Goal: Task Accomplishment & Management: Complete application form

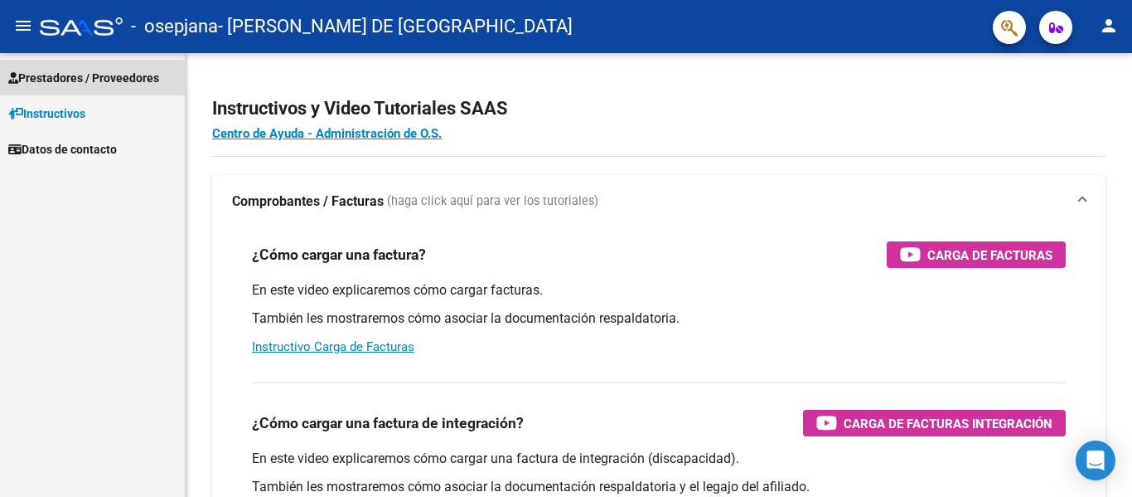
click at [88, 73] on span "Prestadores / Proveedores" at bounding box center [83, 78] width 151 height 18
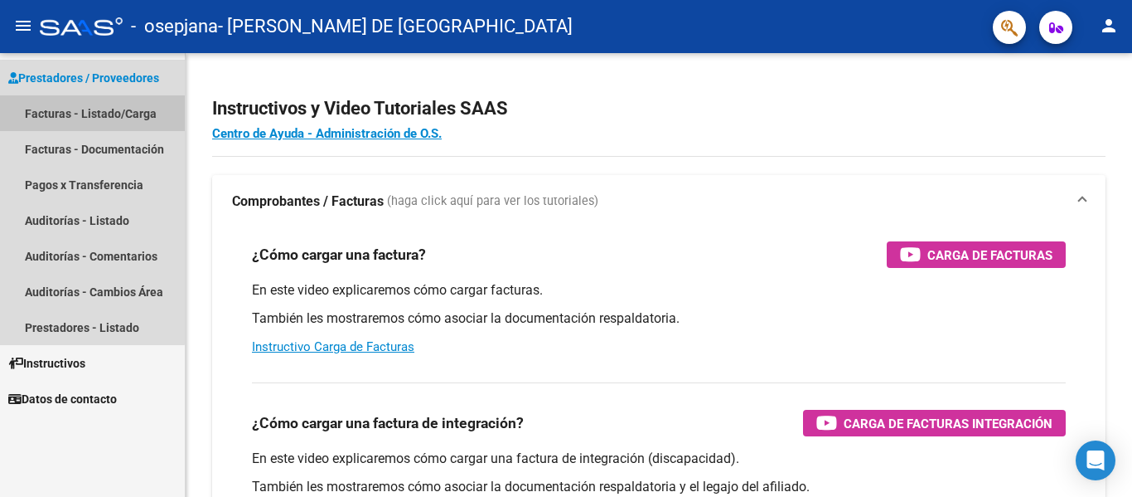
click at [90, 111] on link "Facturas - Listado/Carga" at bounding box center [92, 113] width 185 height 36
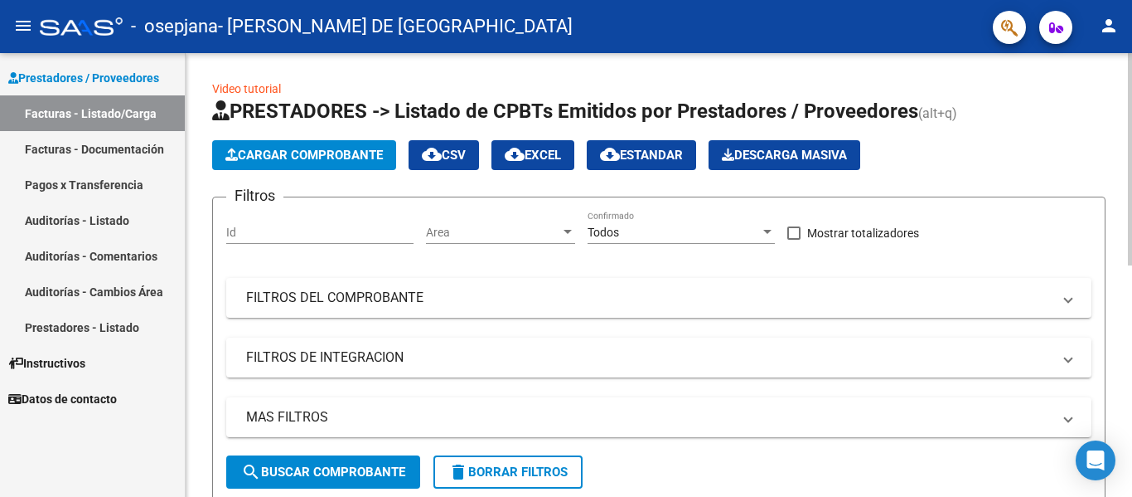
scroll to position [1, 0]
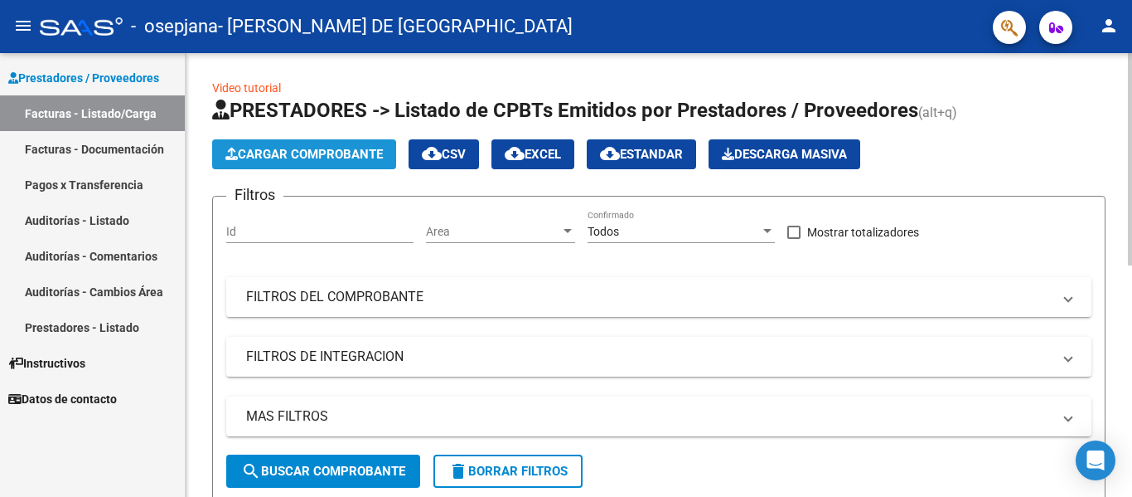
click at [273, 147] on span "Cargar Comprobante" at bounding box center [304, 154] width 158 height 15
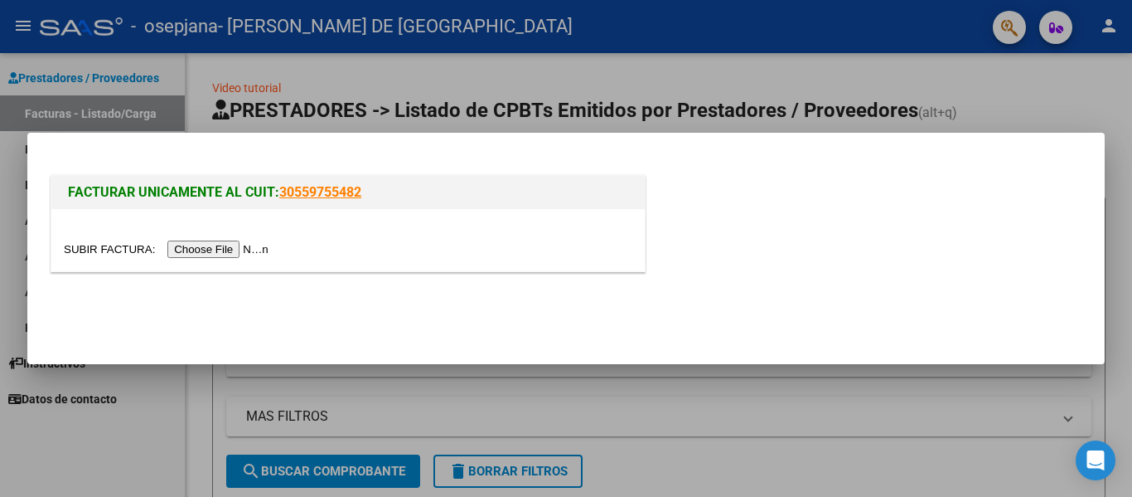
click at [791, 397] on div at bounding box center [566, 248] width 1132 height 497
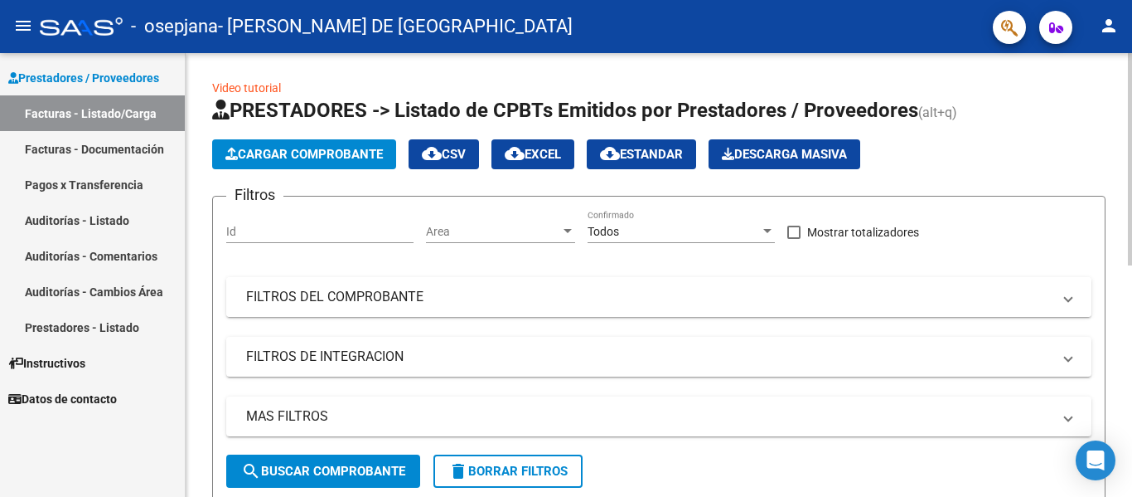
click at [1065, 297] on span at bounding box center [1068, 297] width 7 height 18
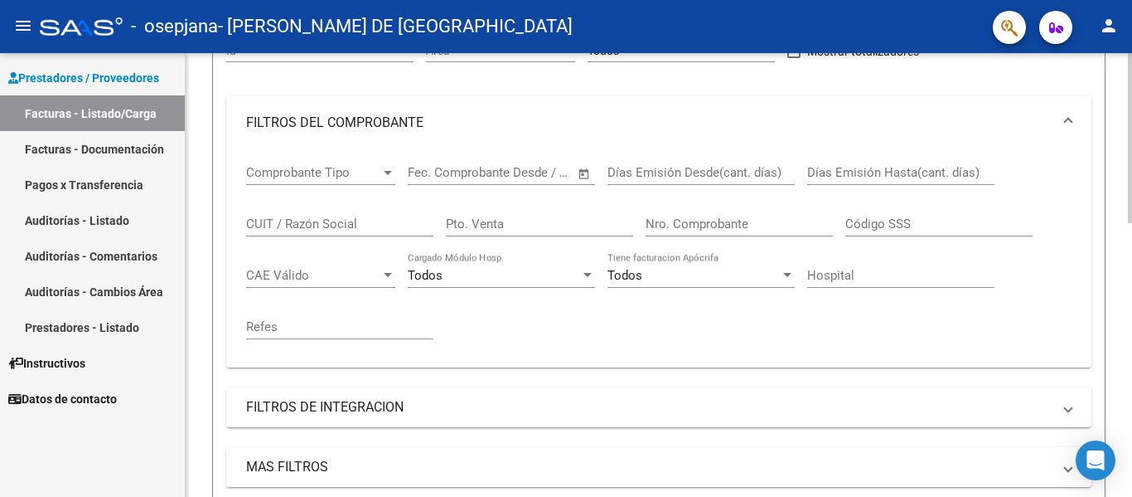
scroll to position [191, 0]
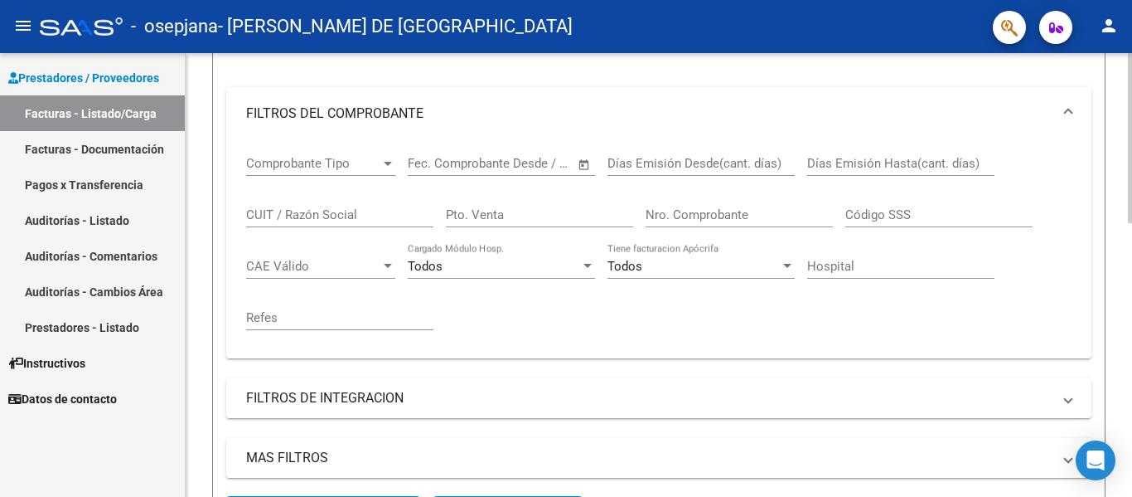
click at [1069, 112] on span at bounding box center [1068, 113] width 7 height 18
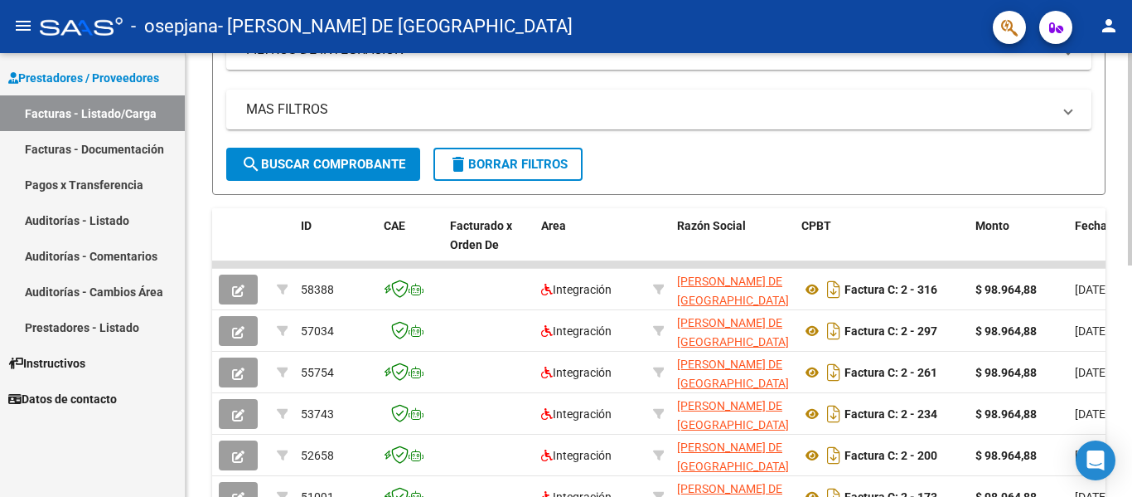
scroll to position [308, 0]
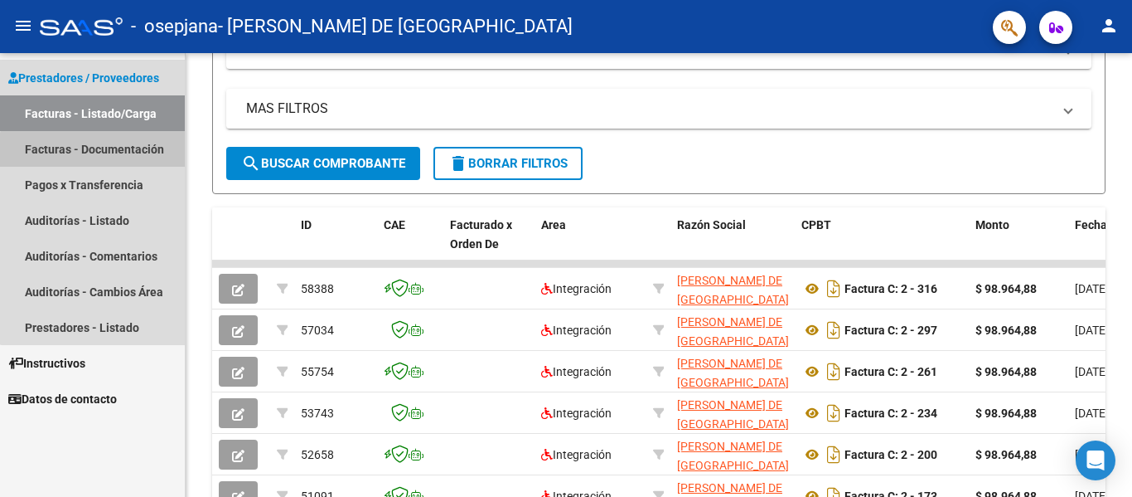
click at [108, 156] on link "Facturas - Documentación" at bounding box center [92, 149] width 185 height 36
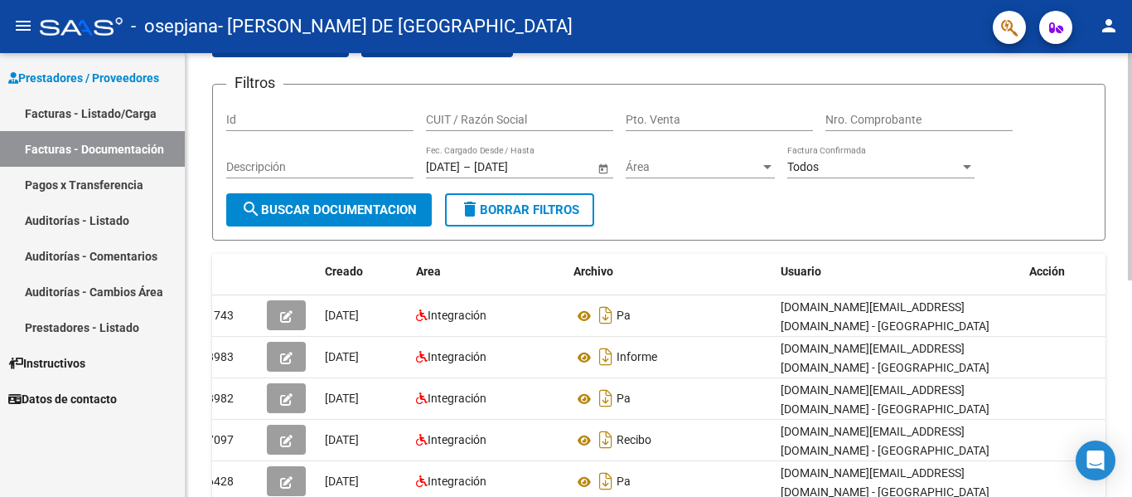
scroll to position [92, 0]
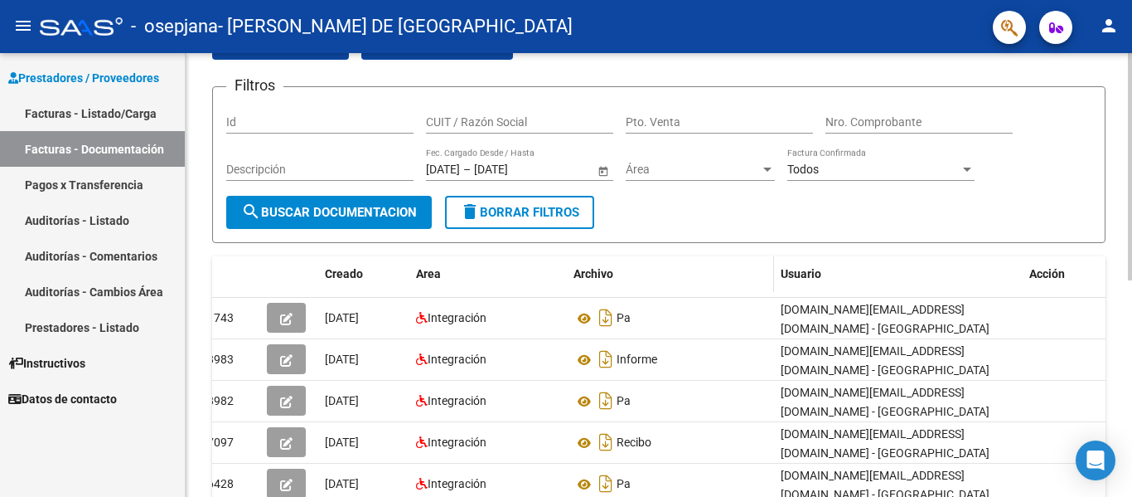
click at [601, 279] on span "Archivo" at bounding box center [594, 273] width 40 height 13
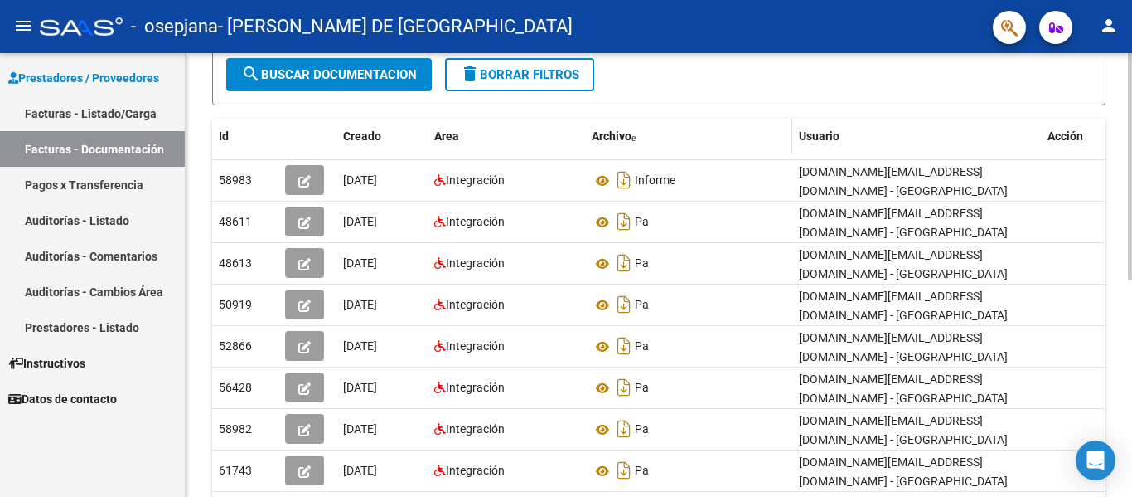
scroll to position [230, 0]
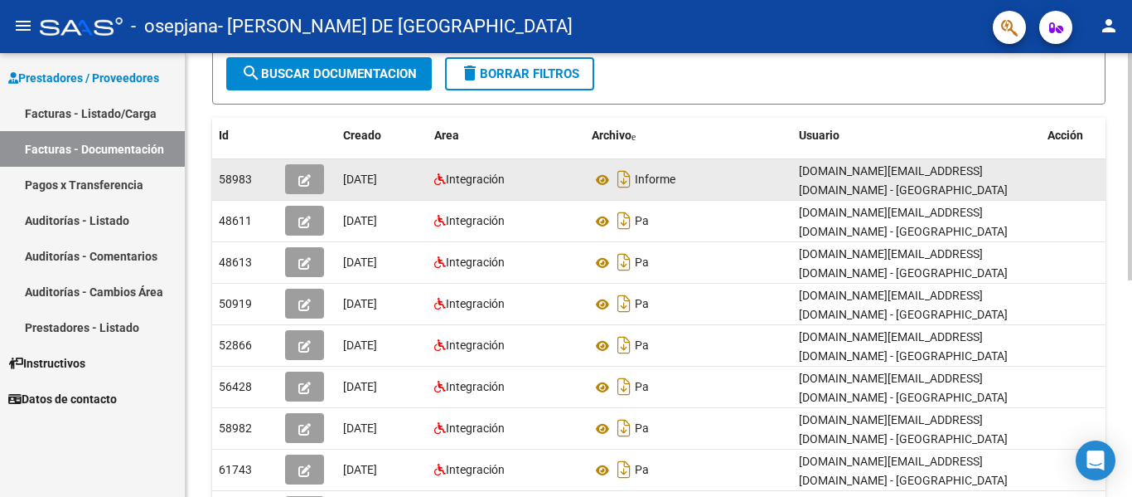
click at [647, 177] on span "Informe" at bounding box center [655, 179] width 41 height 13
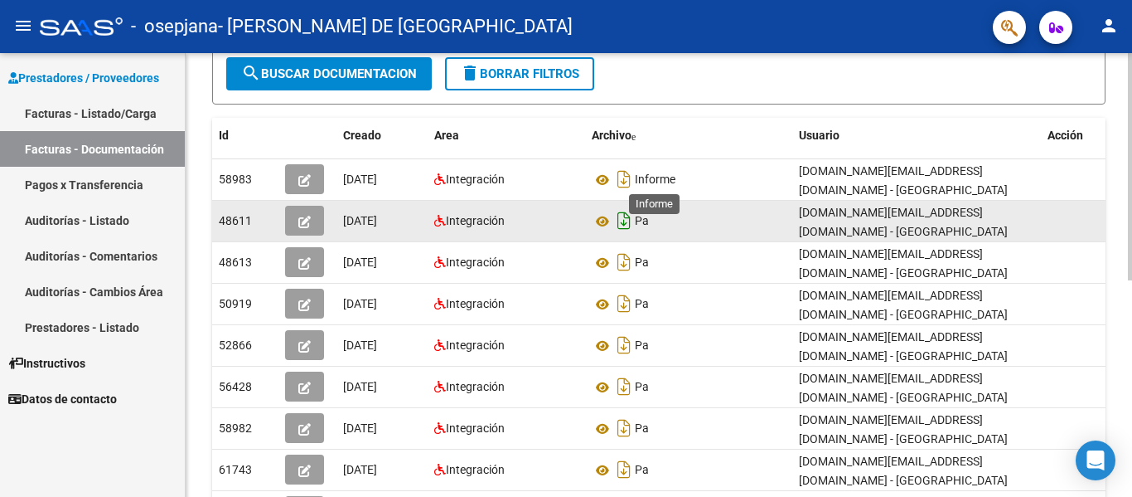
click at [622, 230] on icon "Descargar documento" at bounding box center [624, 220] width 22 height 27
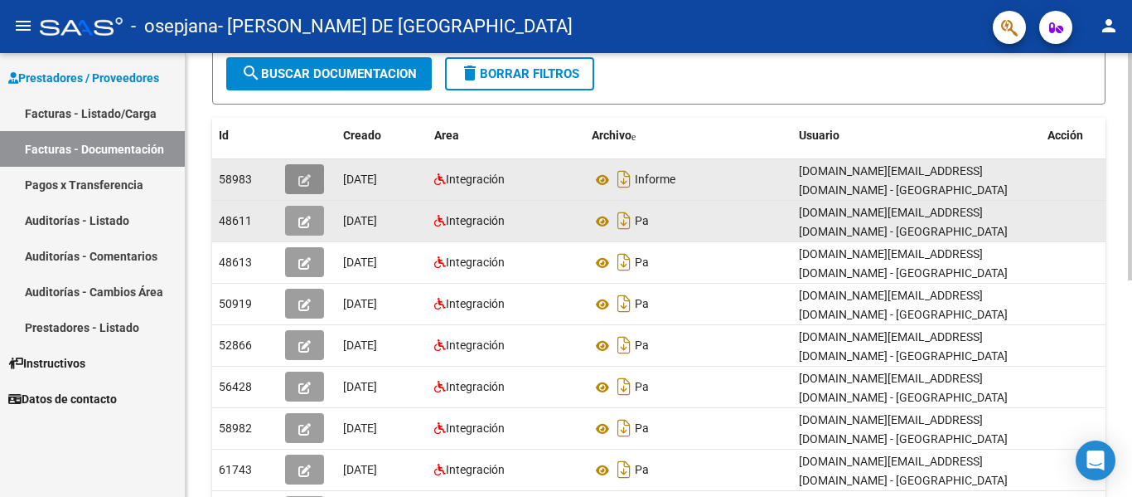
click at [304, 177] on icon "button" at bounding box center [304, 180] width 12 height 12
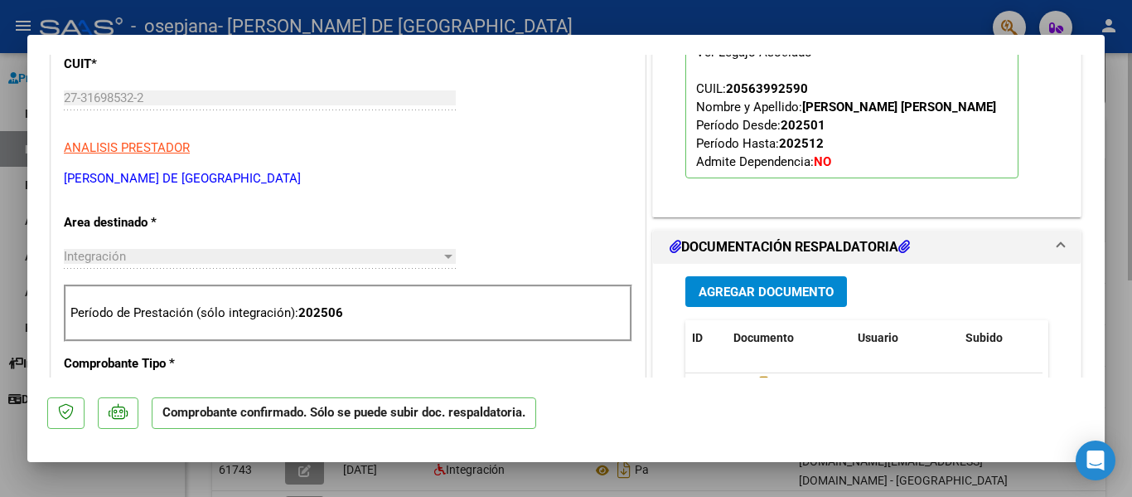
scroll to position [0, 0]
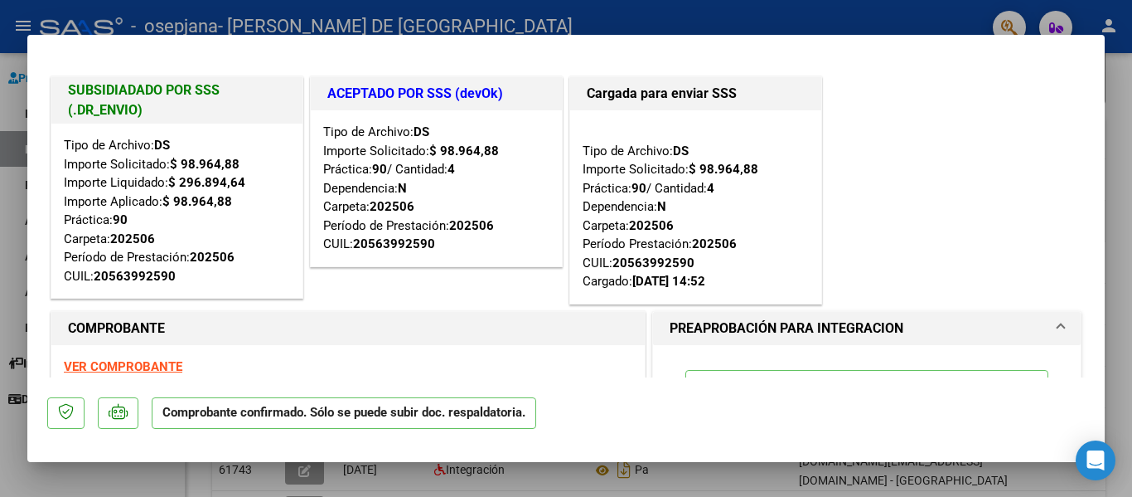
click at [1119, 80] on div at bounding box center [566, 248] width 1132 height 497
type input "$ 0,00"
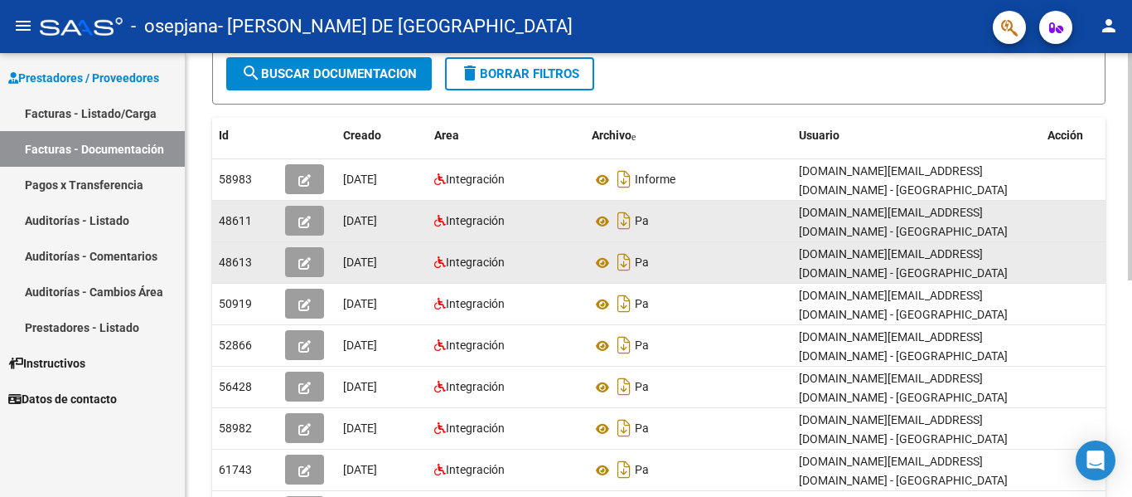
scroll to position [0, 18]
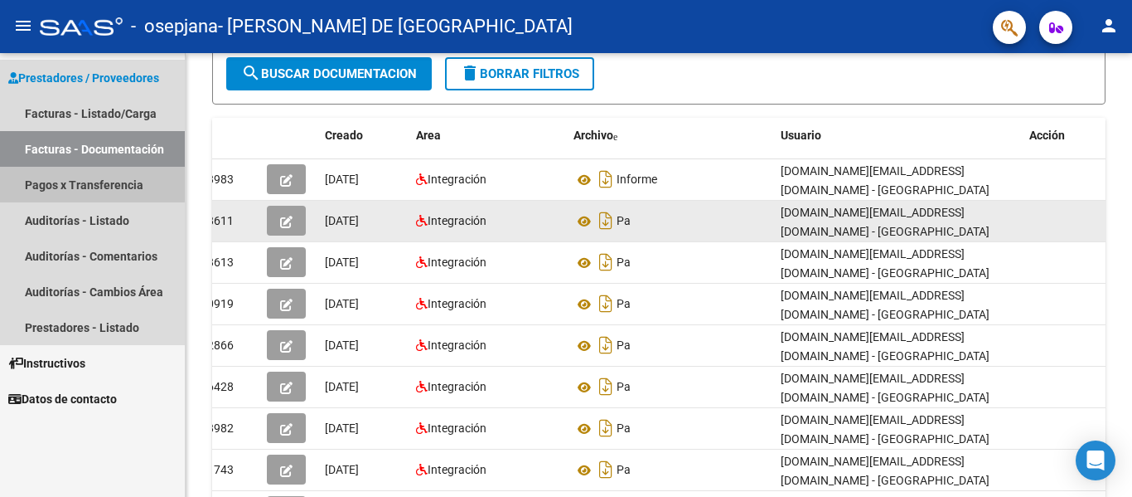
click at [81, 183] on link "Pagos x Transferencia" at bounding box center [92, 185] width 185 height 36
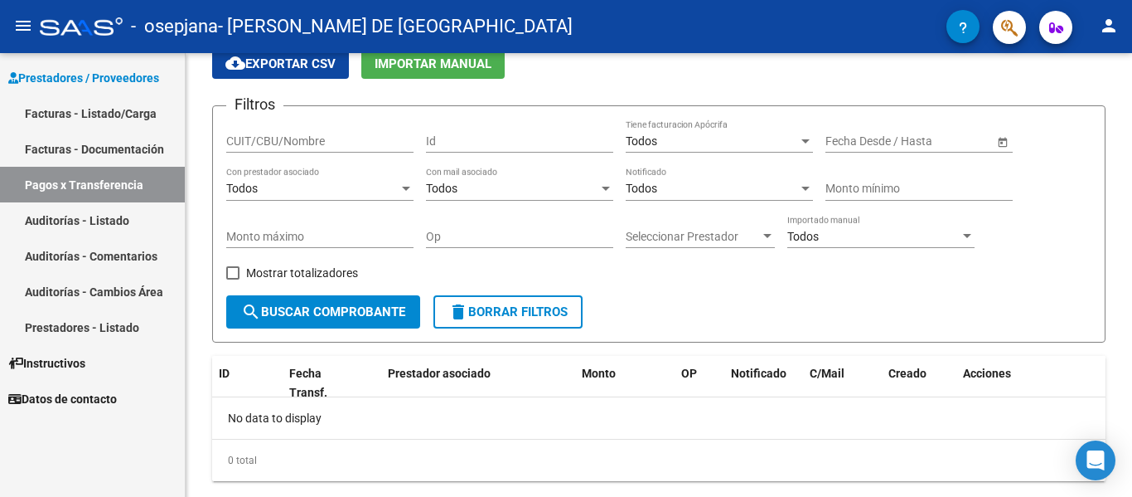
scroll to position [111, 0]
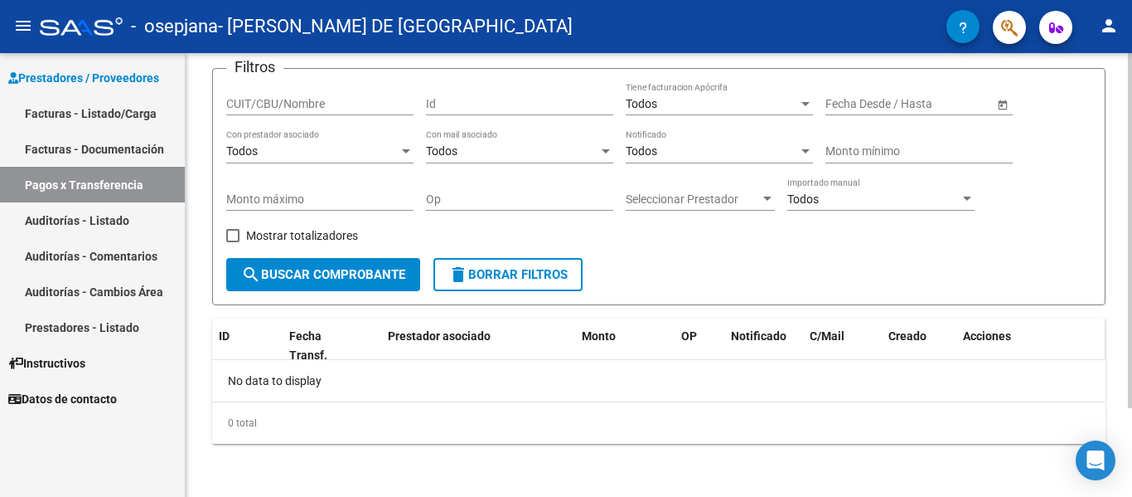
click at [996, 337] on span "Acciones" at bounding box center [987, 335] width 48 height 13
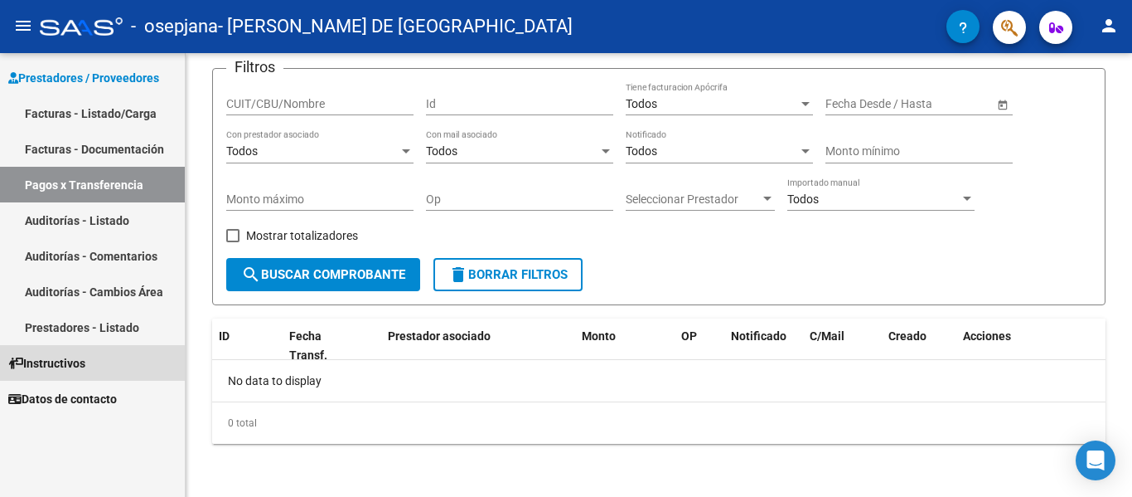
click at [55, 366] on span "Instructivos" at bounding box center [46, 363] width 77 height 18
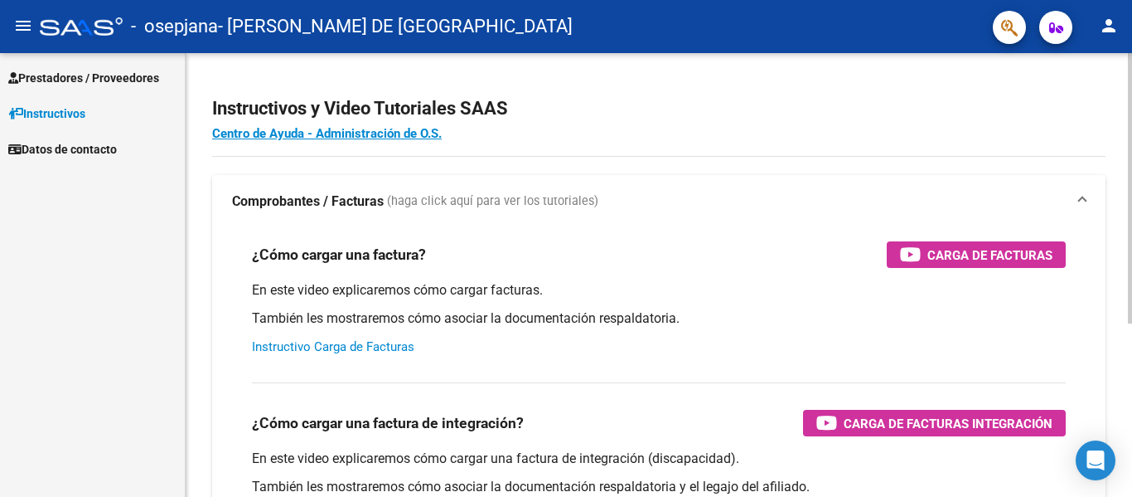
click at [385, 351] on link "Instructivo Carga de Facturas" at bounding box center [333, 346] width 162 height 15
